Goal: Check status: Check status

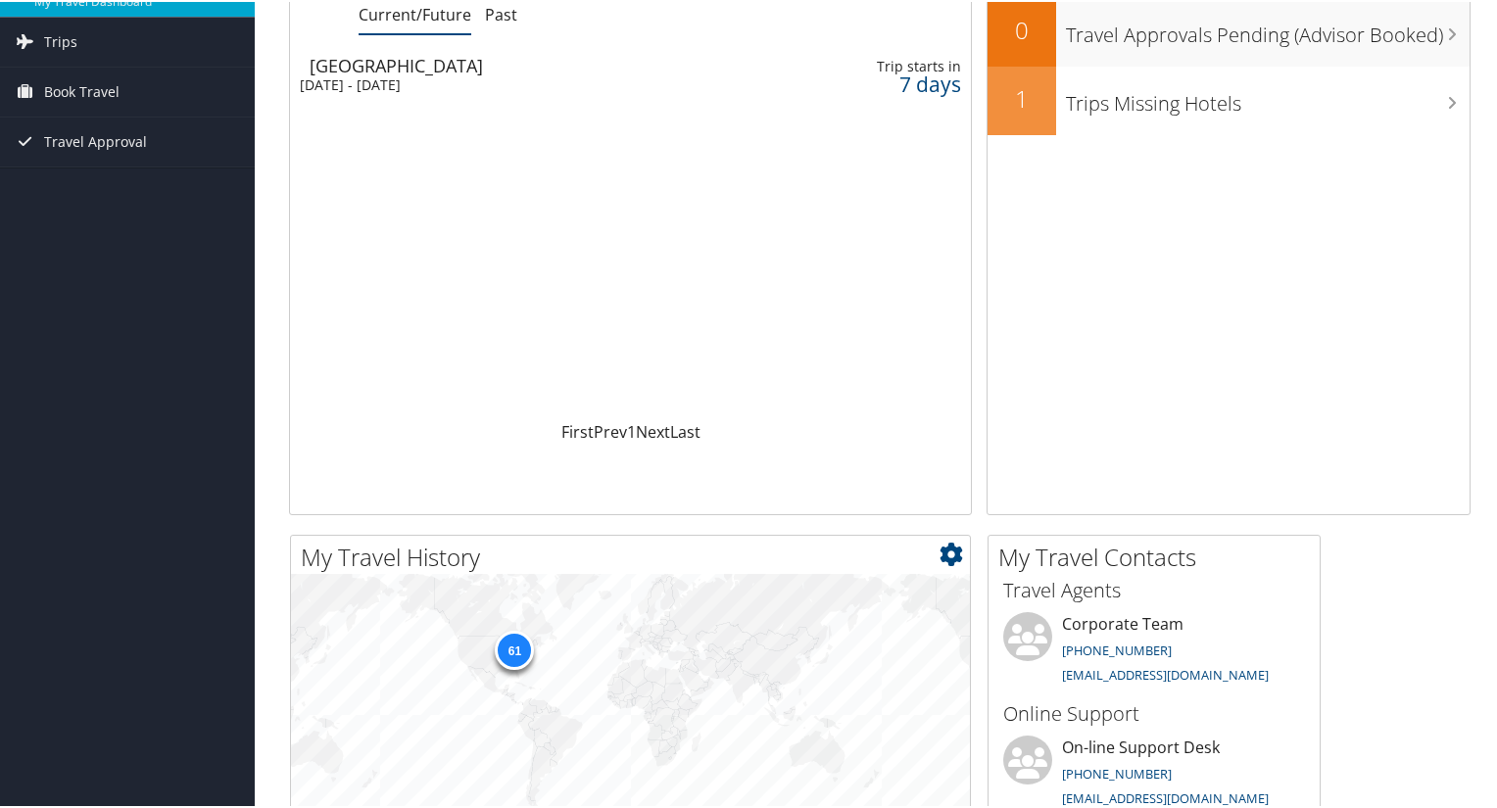
scroll to position [392, 0]
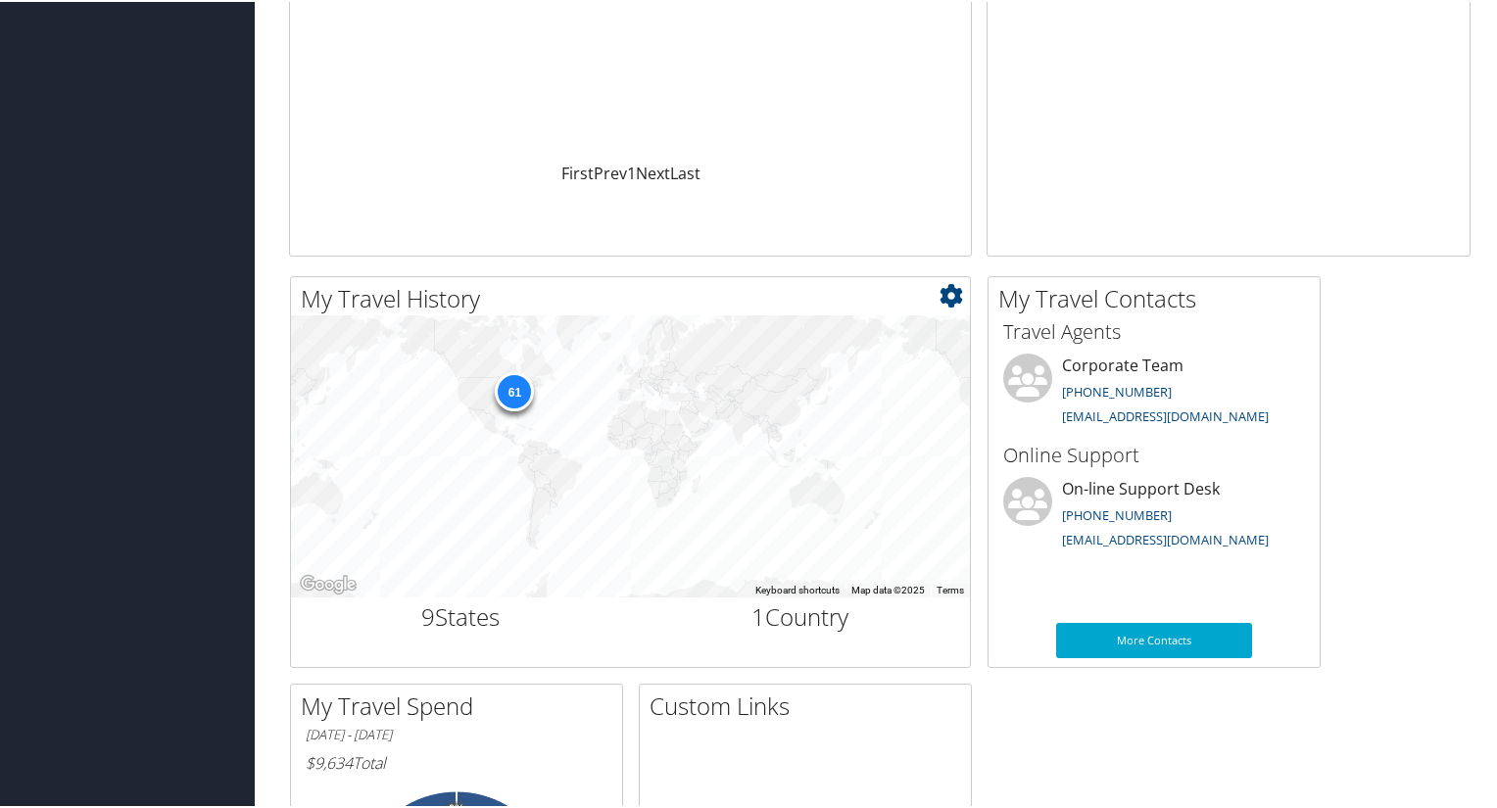
click at [513, 397] on div "61" at bounding box center [514, 388] width 39 height 39
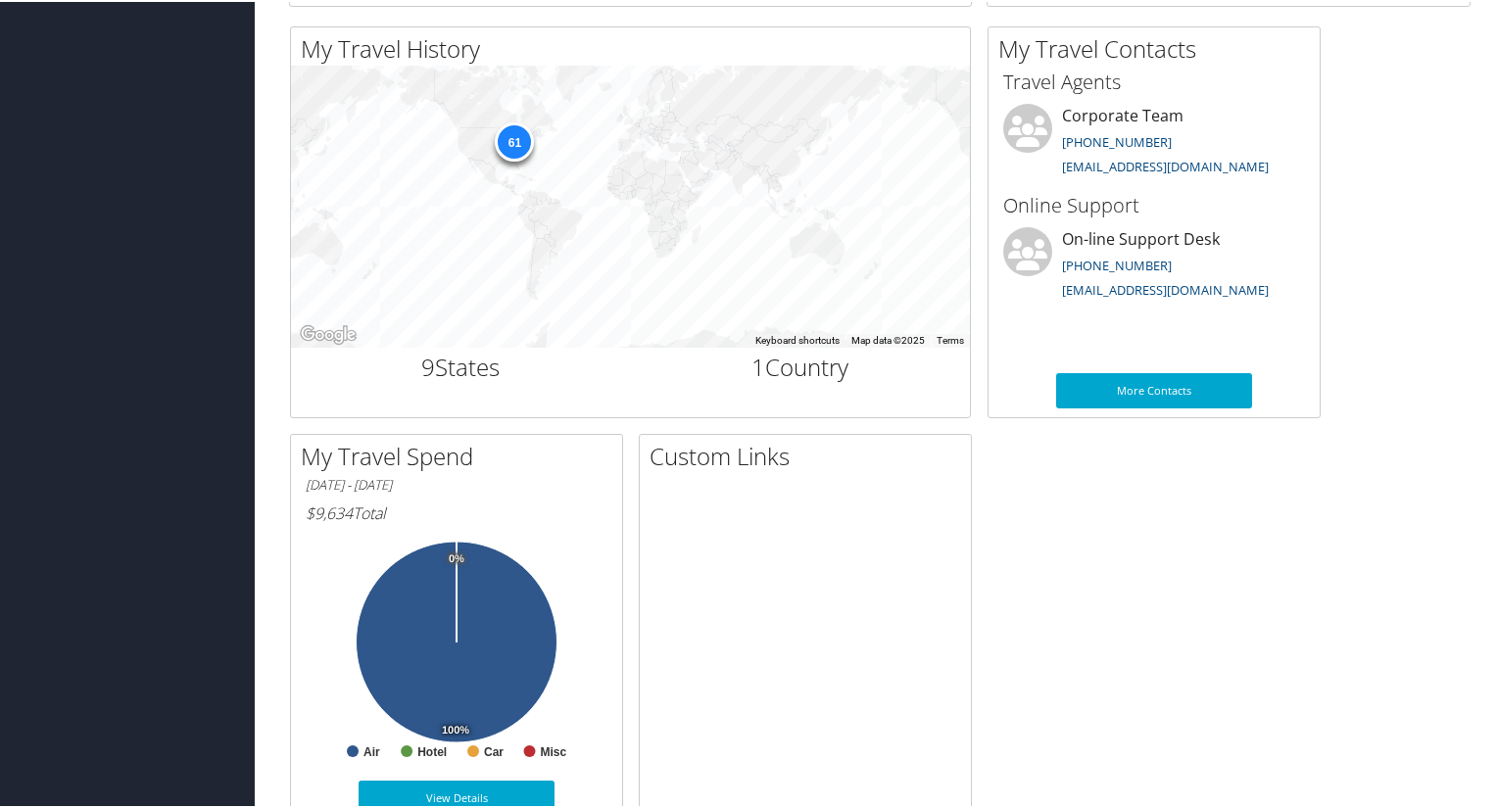
scroll to position [691, 0]
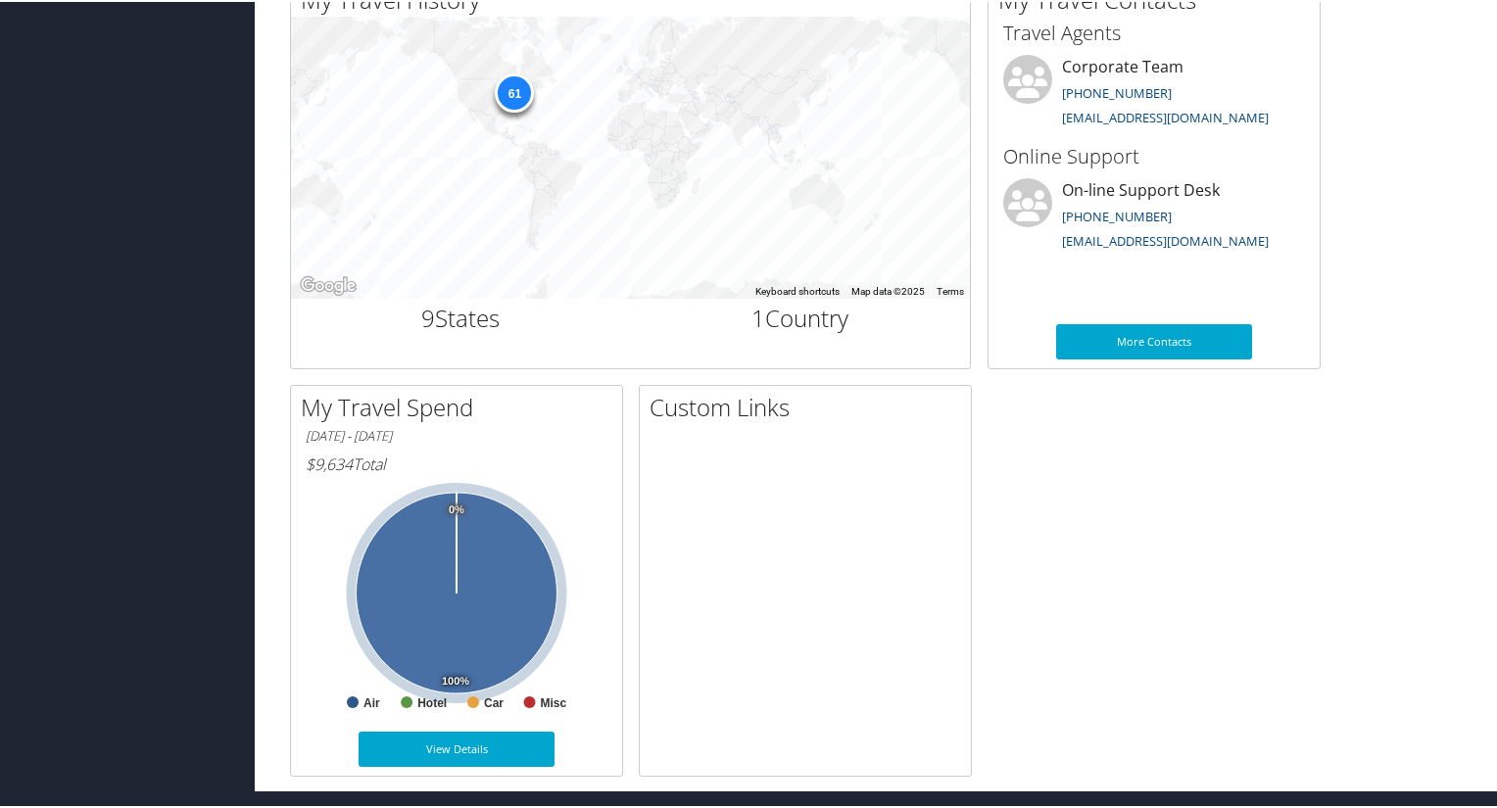
click at [456, 642] on icon at bounding box center [457, 591] width 201 height 201
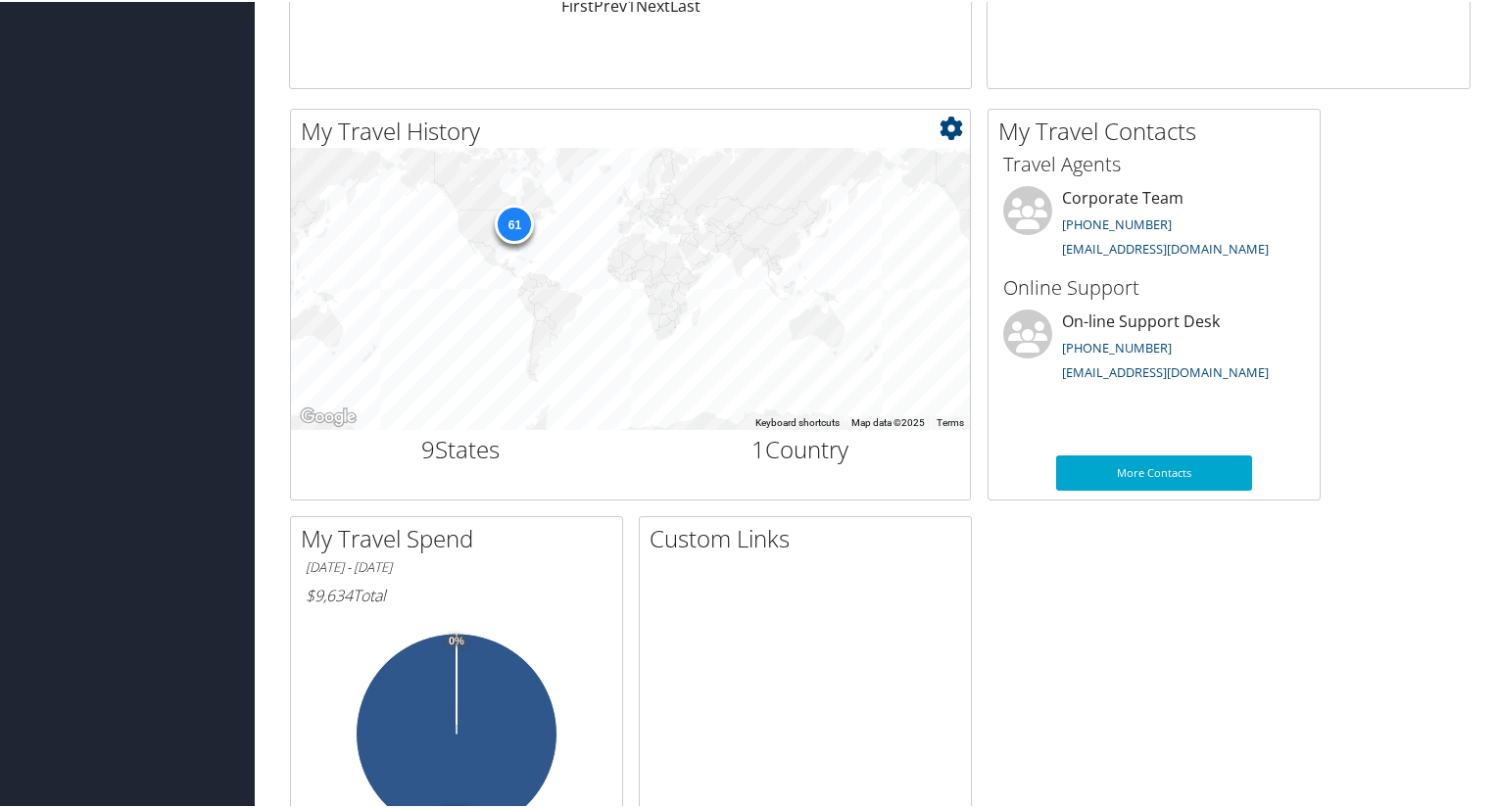
scroll to position [495, 0]
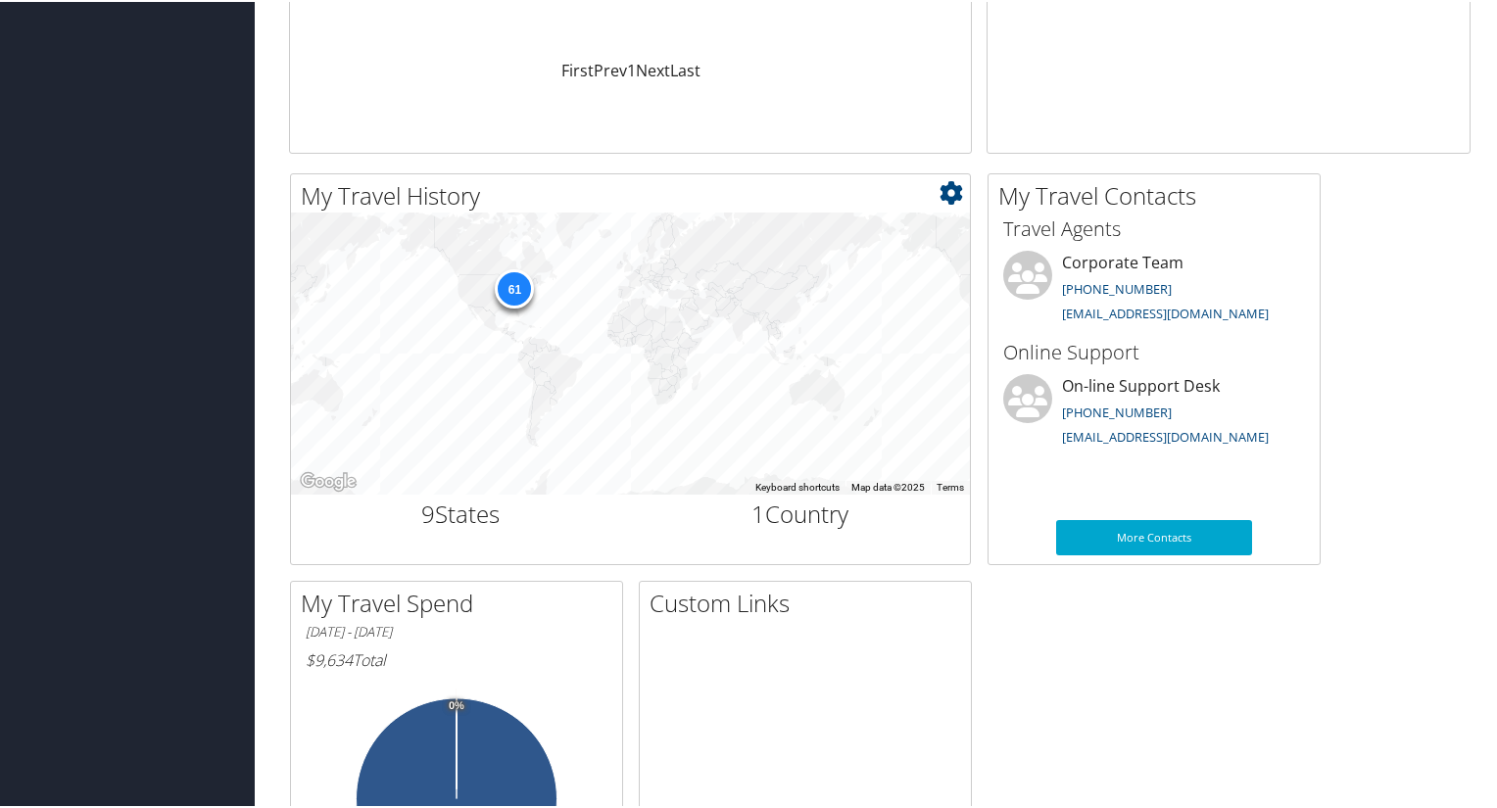
click at [517, 286] on div "61" at bounding box center [514, 286] width 39 height 39
click at [515, 286] on div "61" at bounding box center [514, 286] width 39 height 39
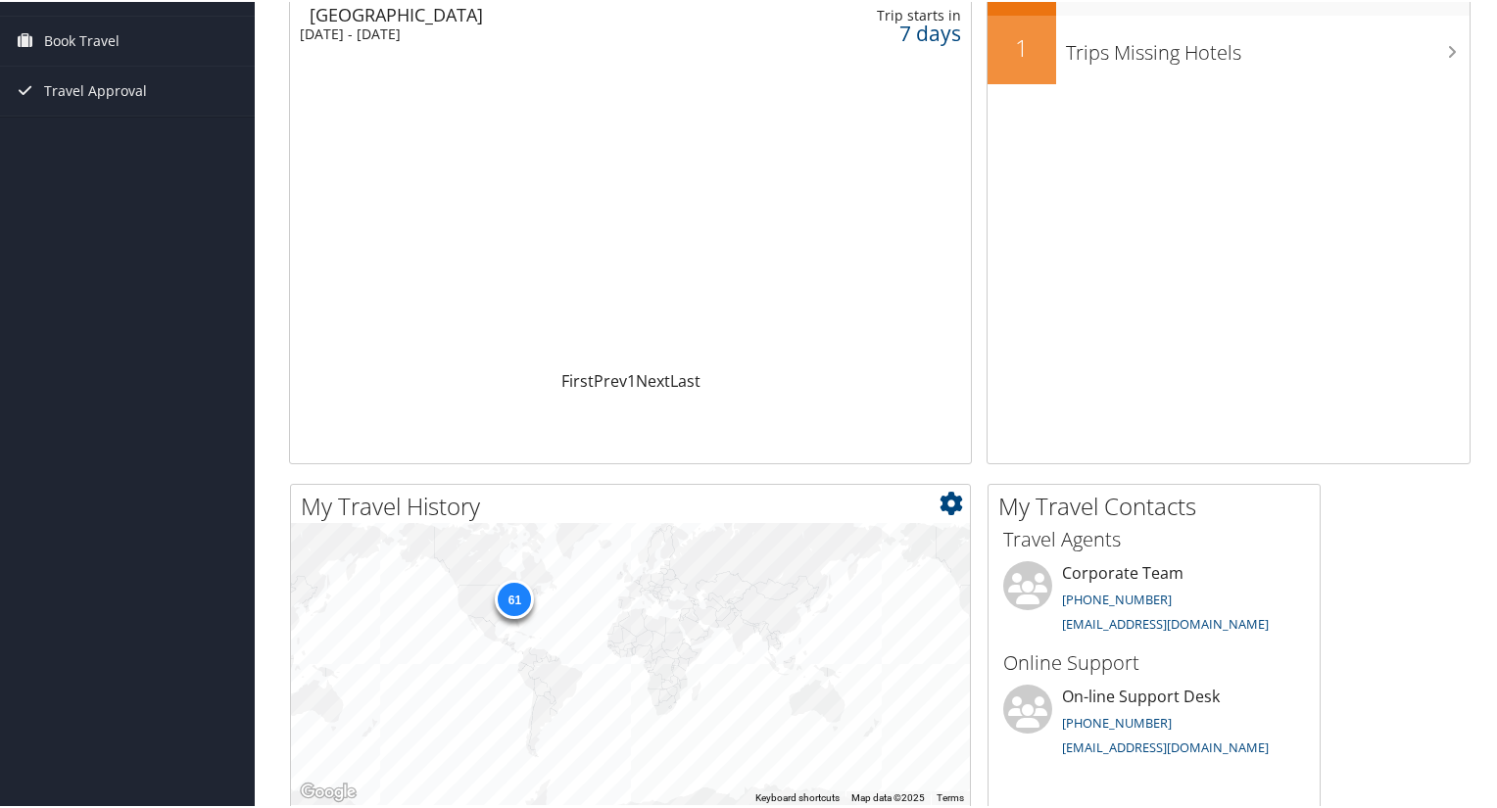
scroll to position [490, 0]
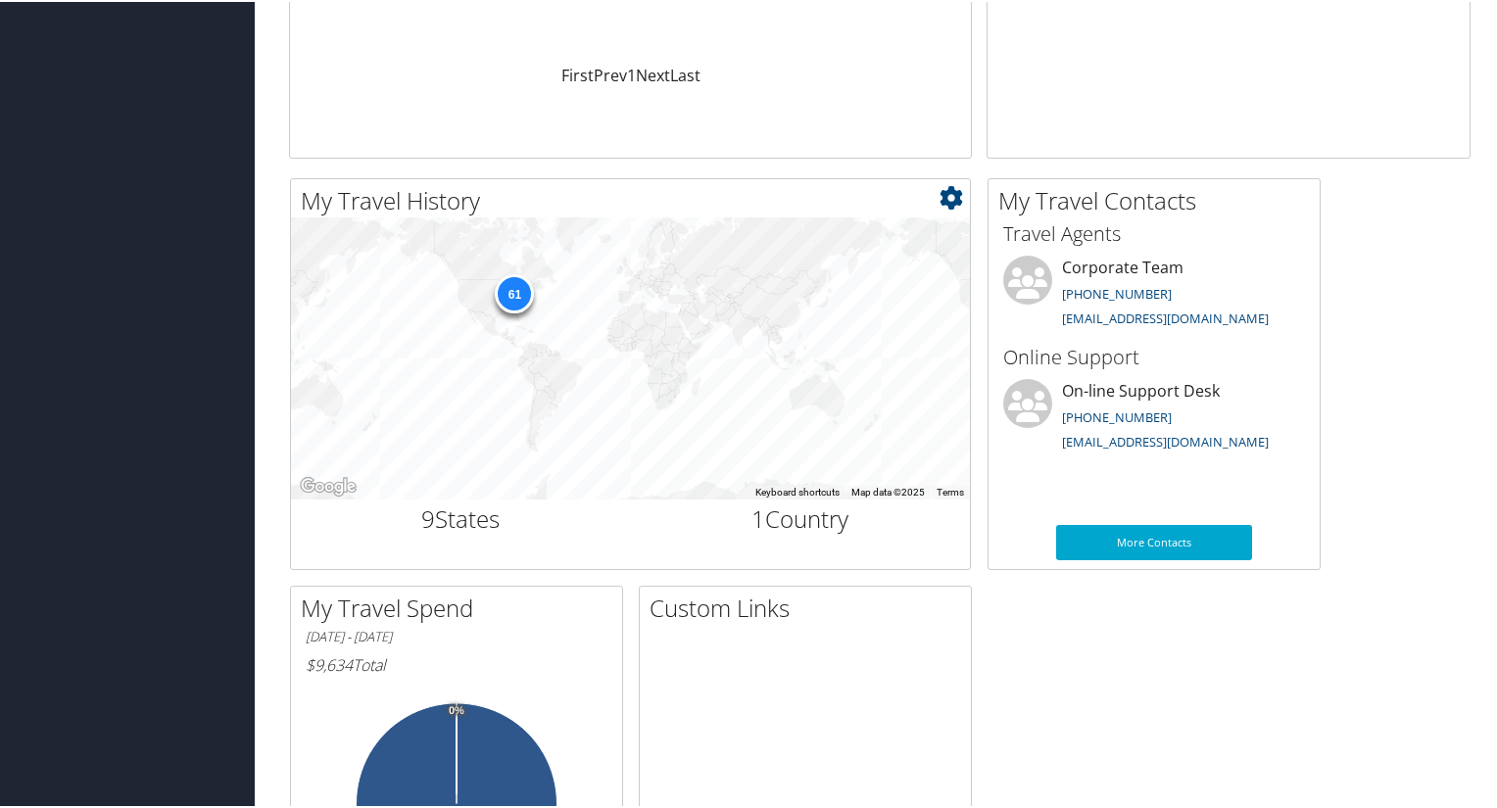
click at [817, 513] on h2 "1 Country" at bounding box center [801, 517] width 311 height 33
click at [454, 364] on div "61" at bounding box center [630, 357] width 679 height 282
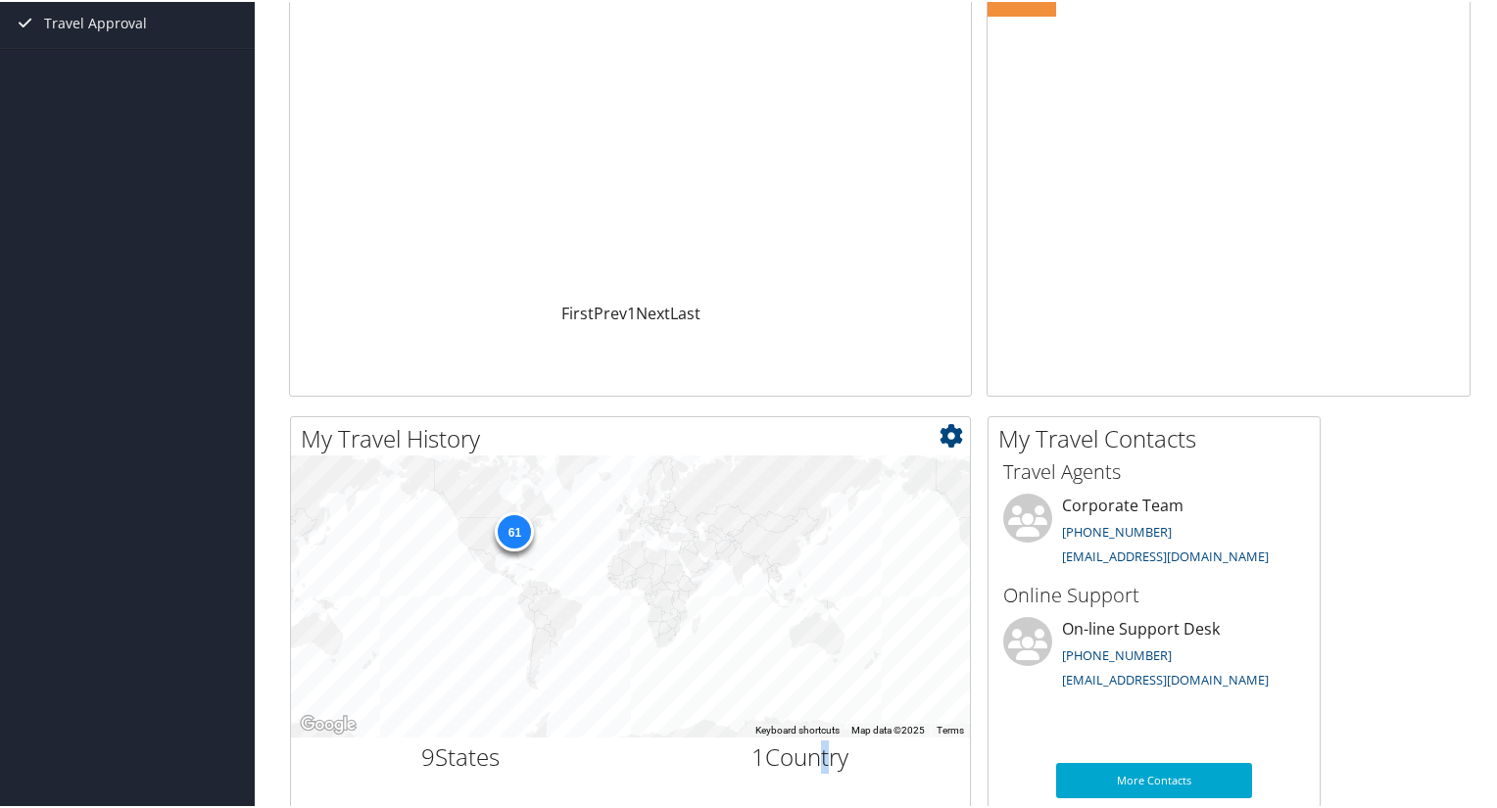
scroll to position [294, 0]
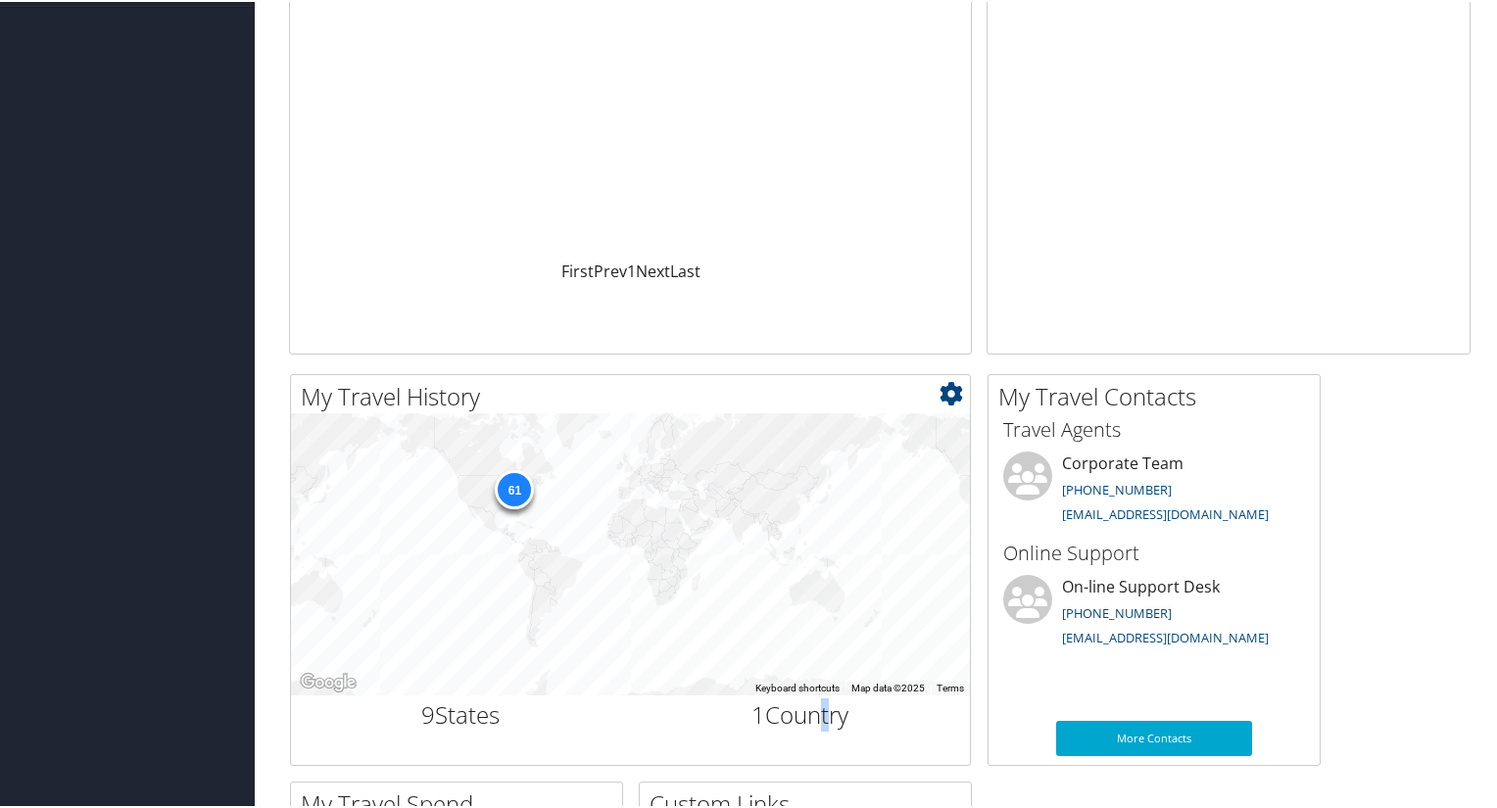
click at [507, 500] on div "61" at bounding box center [514, 486] width 39 height 39
click at [502, 498] on div "61" at bounding box center [514, 486] width 39 height 39
click at [501, 498] on div "61" at bounding box center [514, 486] width 39 height 39
click at [500, 496] on div "61" at bounding box center [514, 486] width 39 height 39
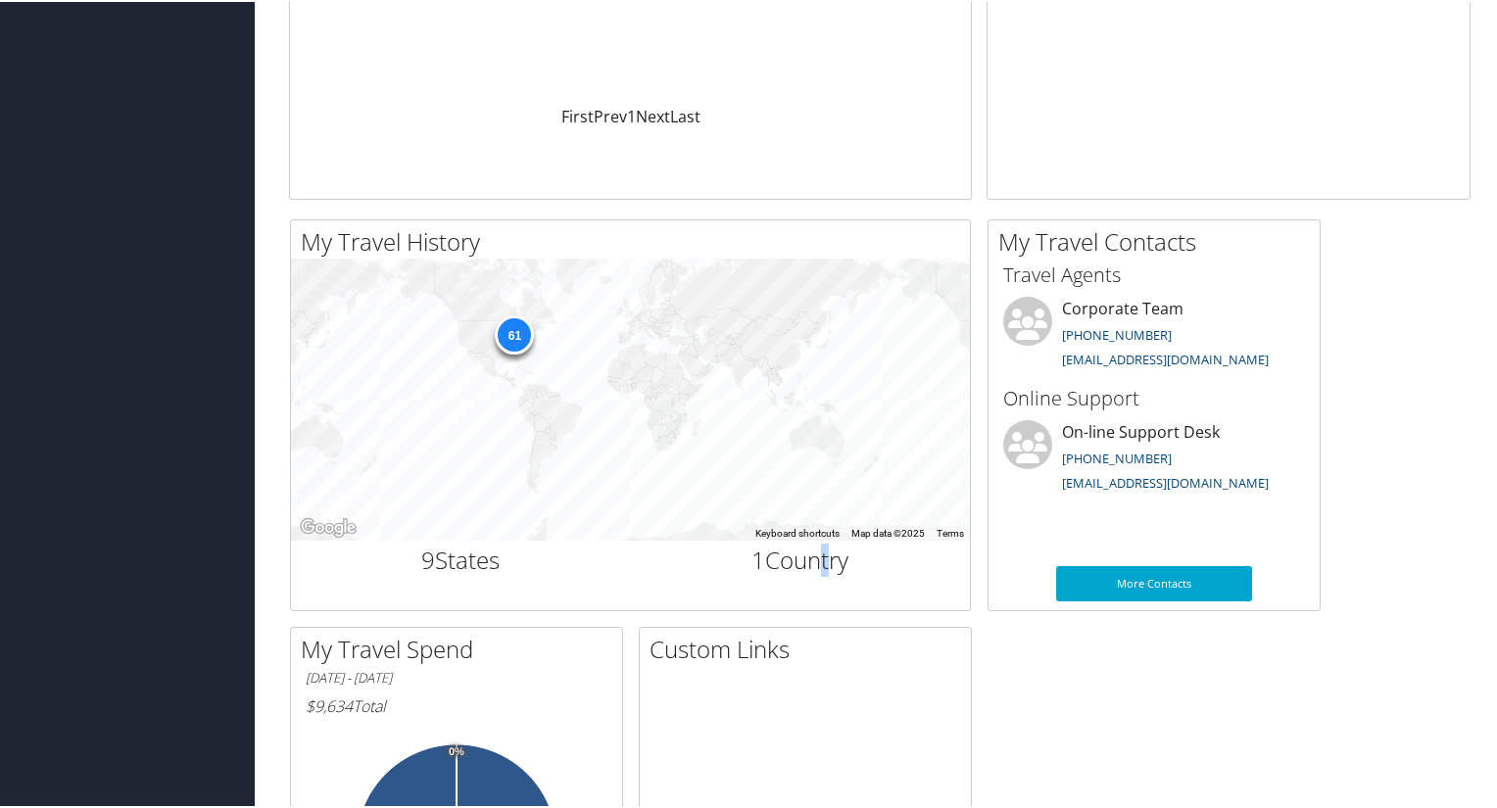
scroll to position [588, 0]
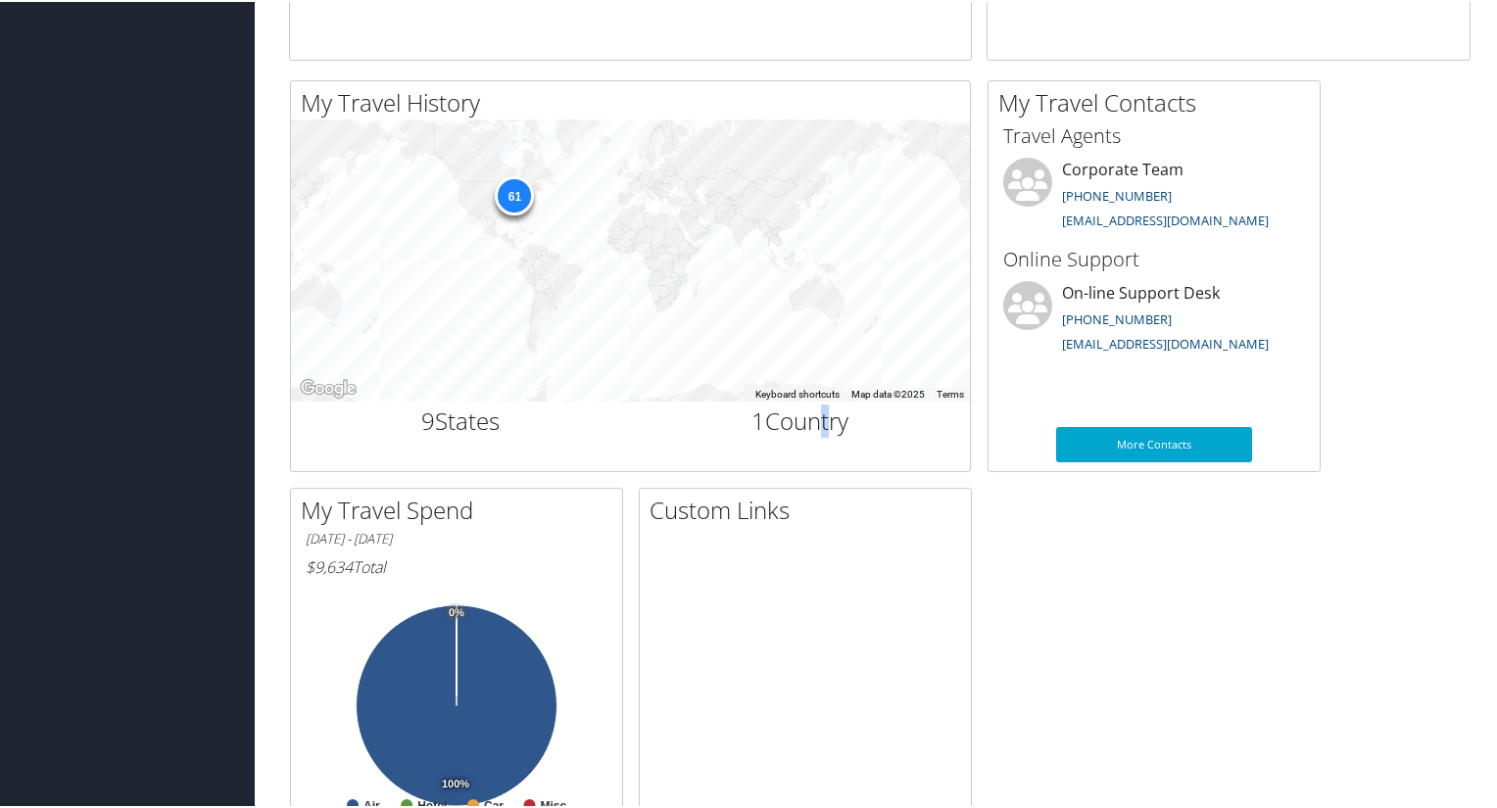
click at [501, 679] on icon at bounding box center [457, 704] width 201 height 201
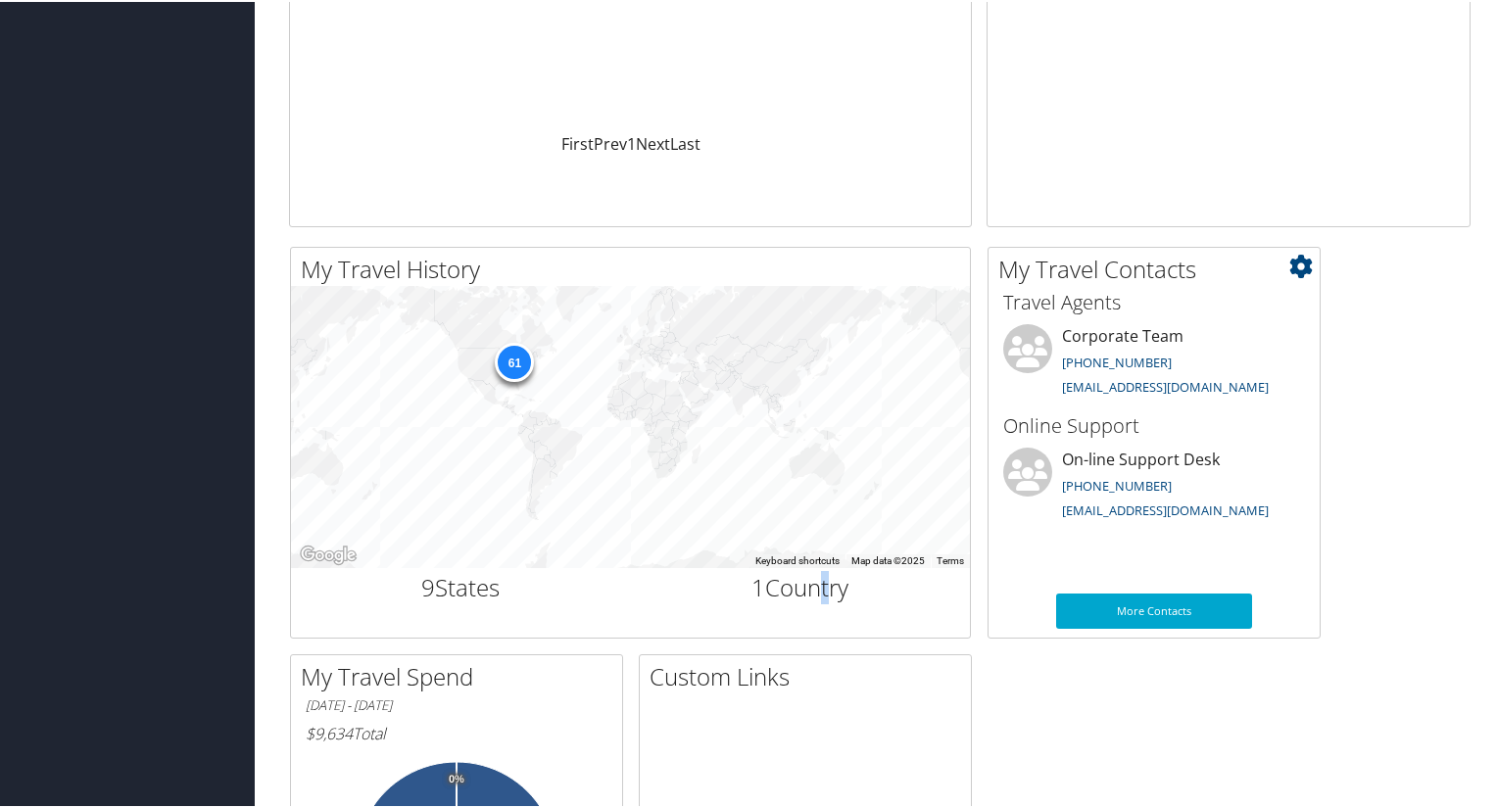
scroll to position [490, 0]
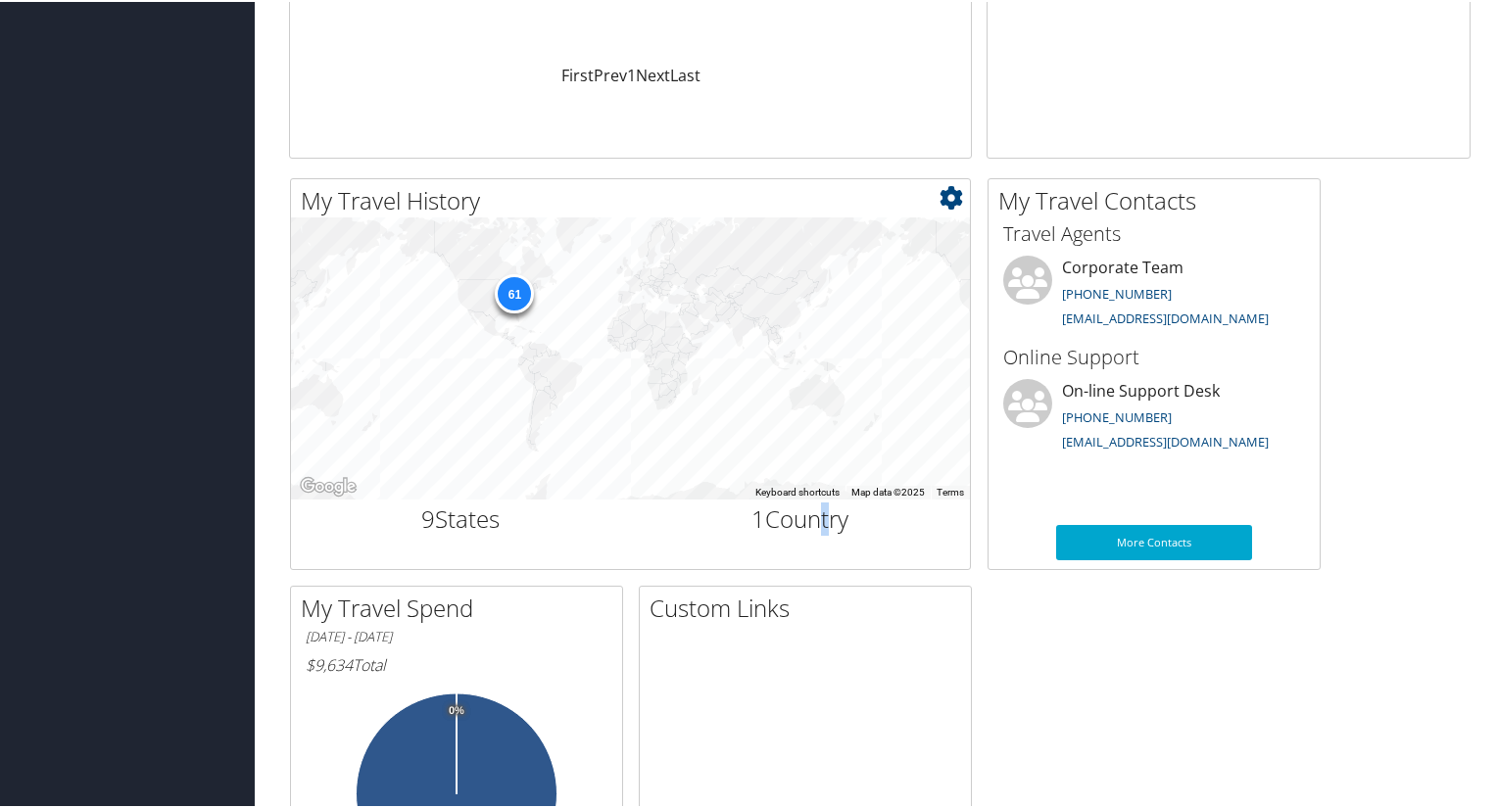
click at [757, 431] on div "61" at bounding box center [630, 357] width 679 height 282
click at [955, 200] on icon at bounding box center [952, 196] width 24 height 24
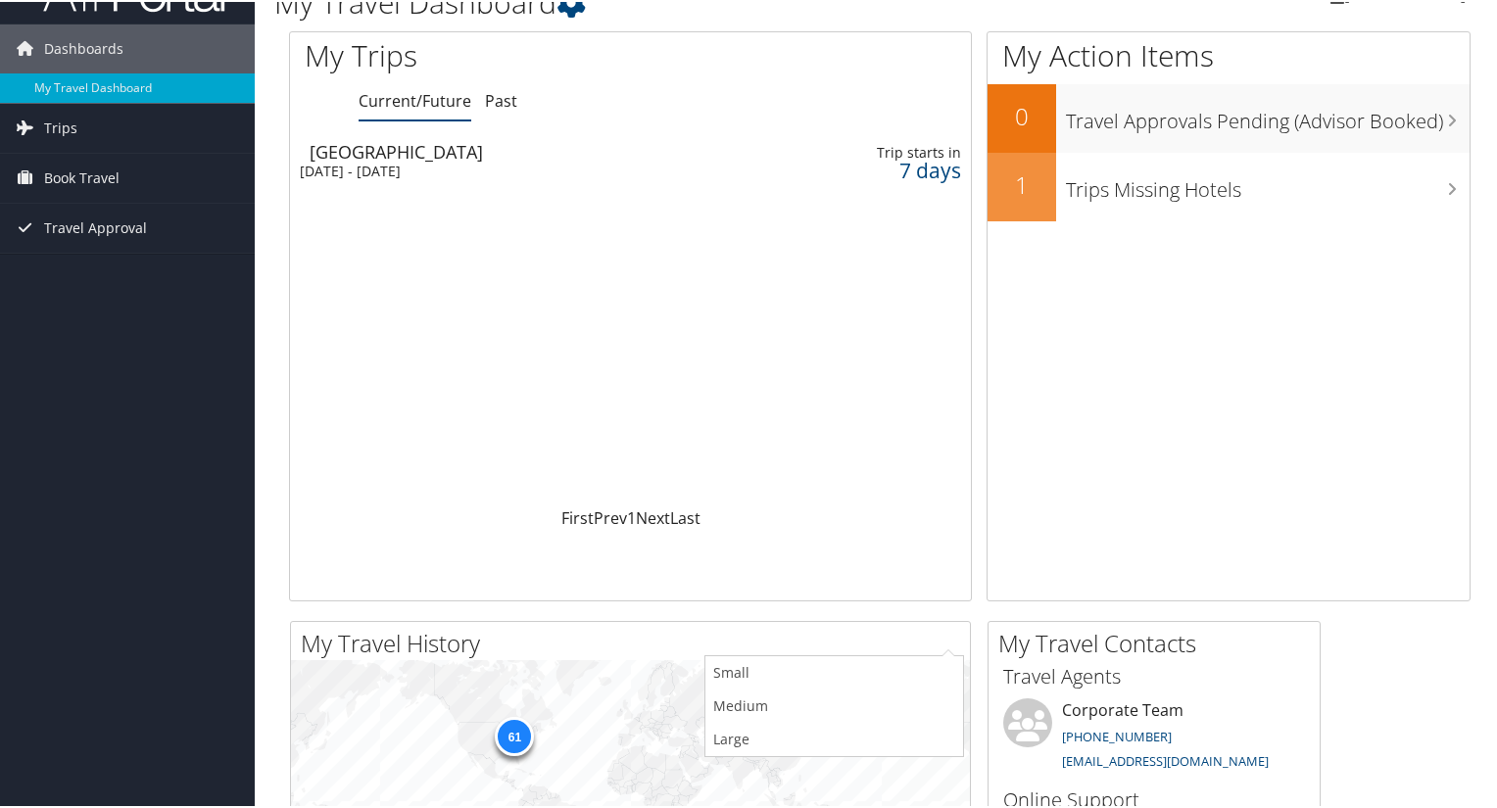
scroll to position [0, 0]
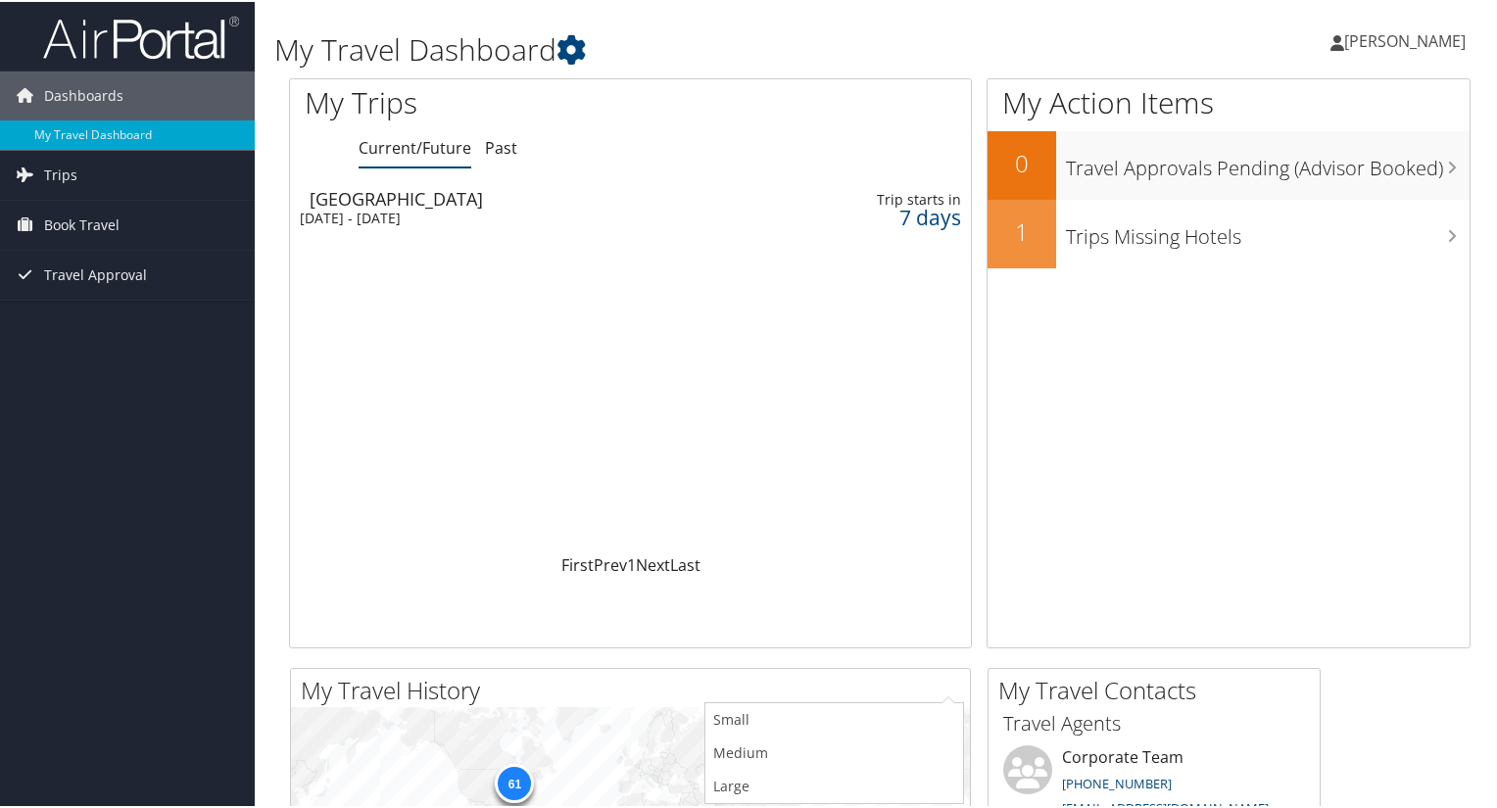
click at [174, 499] on div "Dashboards My Travel Dashboard Trips Current/Future Trips Past Trips Trips Miss…" at bounding box center [752, 740] width 1505 height 1481
